Goal: Navigation & Orientation: Find specific page/section

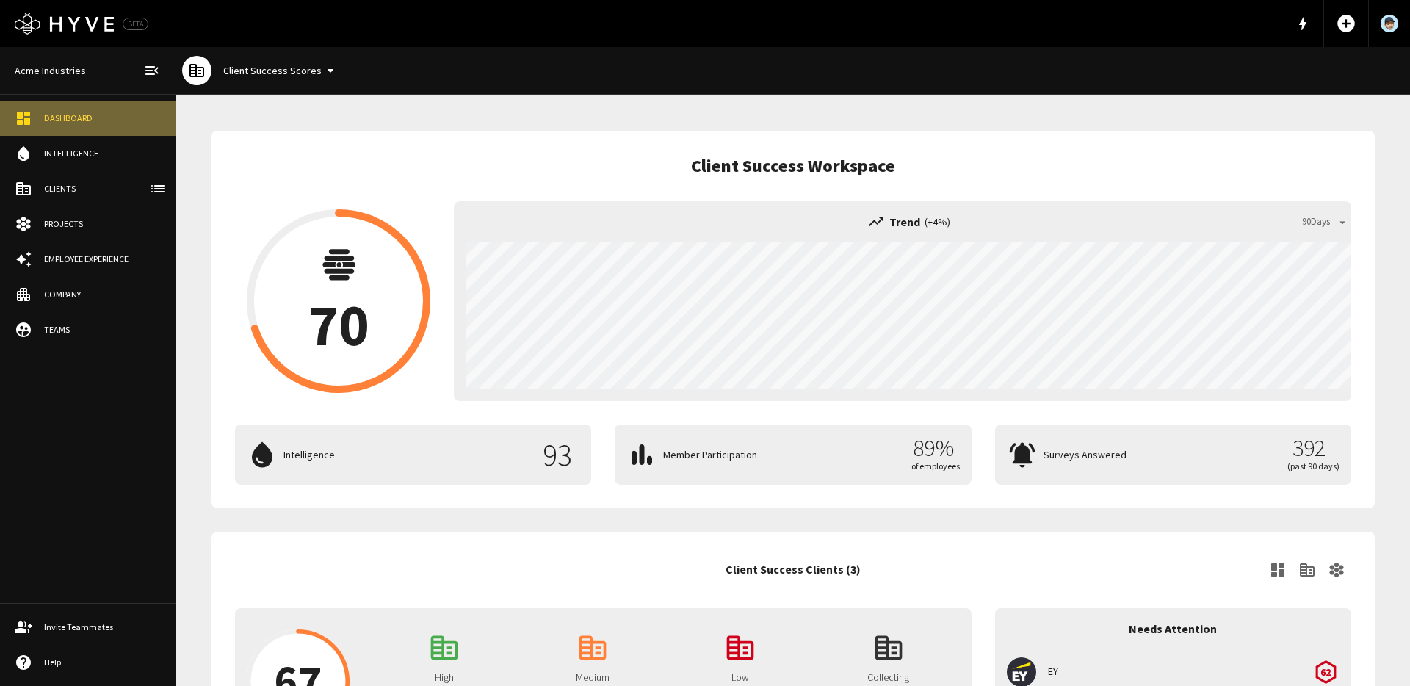
click at [75, 120] on div "Dashboard" at bounding box center [102, 118] width 117 height 13
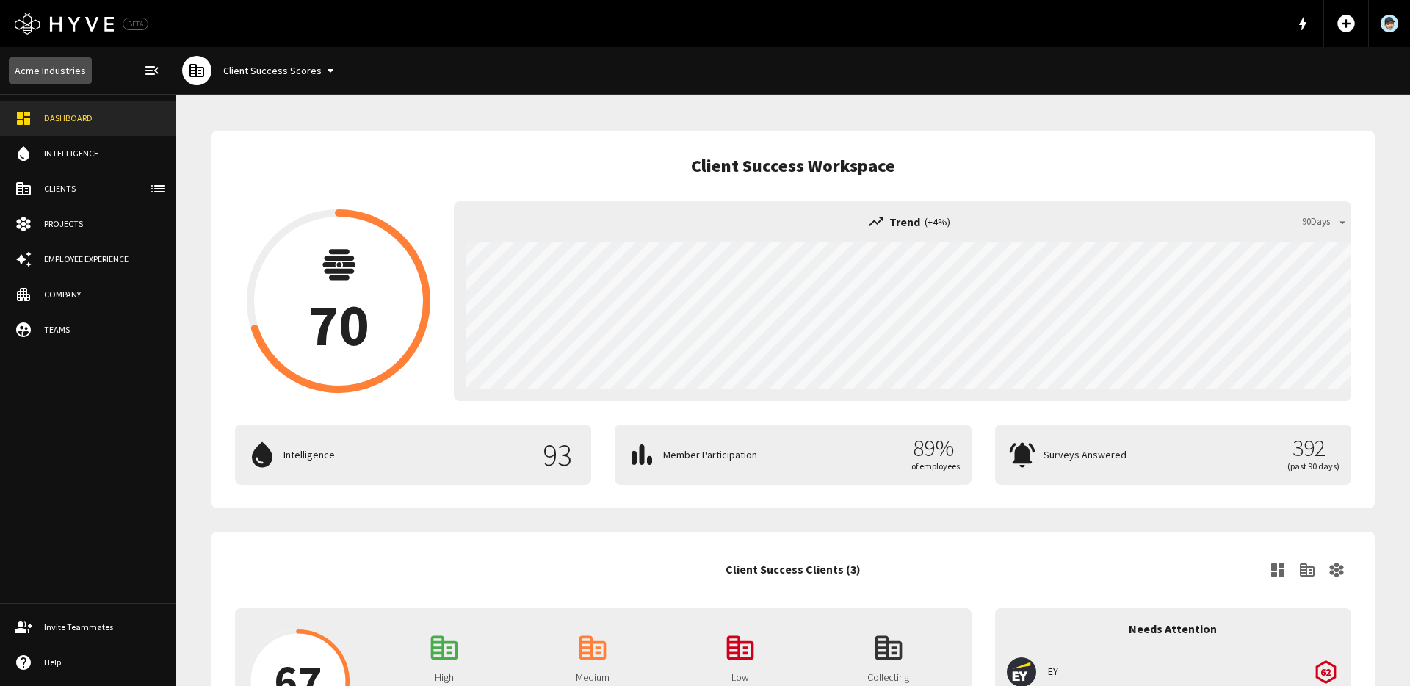
click at [71, 73] on link "Acme Industries" at bounding box center [50, 70] width 83 height 27
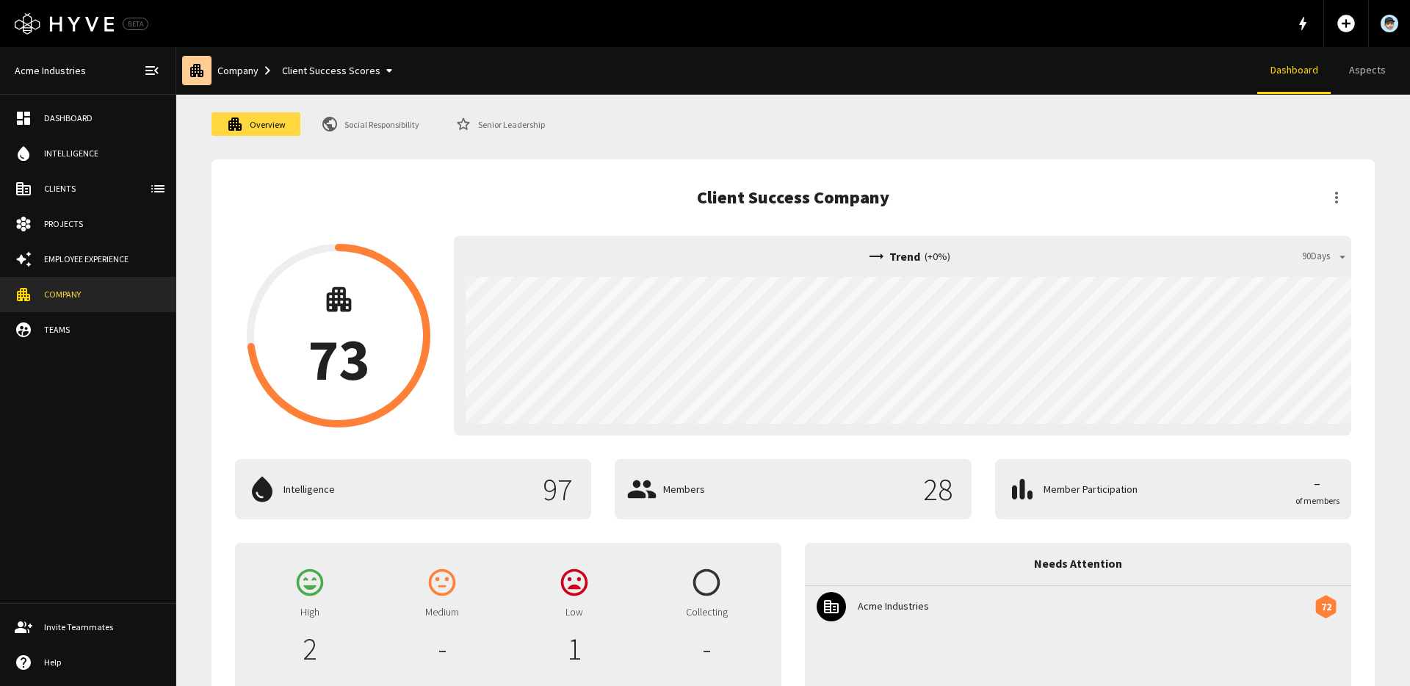
click at [84, 118] on div "Dashboard" at bounding box center [102, 118] width 117 height 13
